Goal: Task Accomplishment & Management: Manage account settings

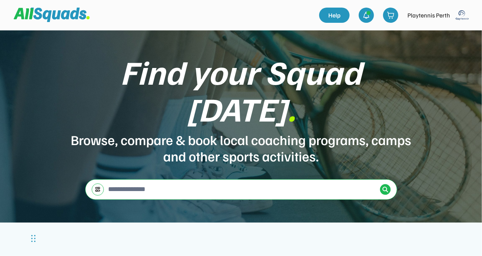
click at [465, 14] on img at bounding box center [461, 15] width 15 height 15
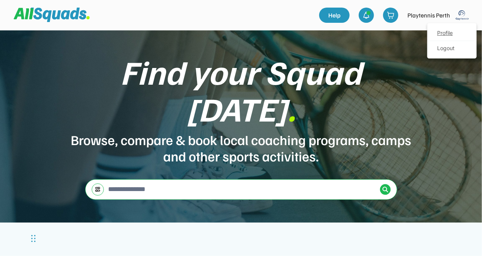
click at [449, 33] on link "Profile" at bounding box center [451, 33] width 45 height 15
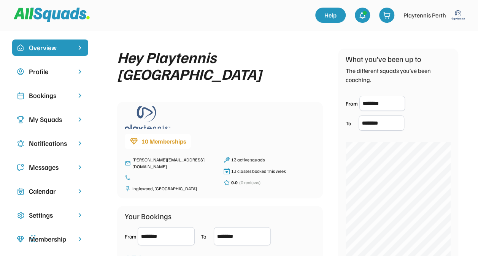
click at [50, 97] on div "Bookings" at bounding box center [50, 96] width 43 height 10
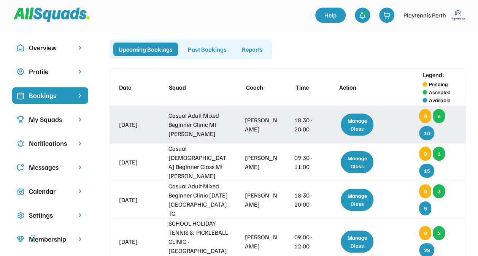
click at [354, 122] on div "Manage Class" at bounding box center [357, 125] width 33 height 22
